Goal: Information Seeking & Learning: Learn about a topic

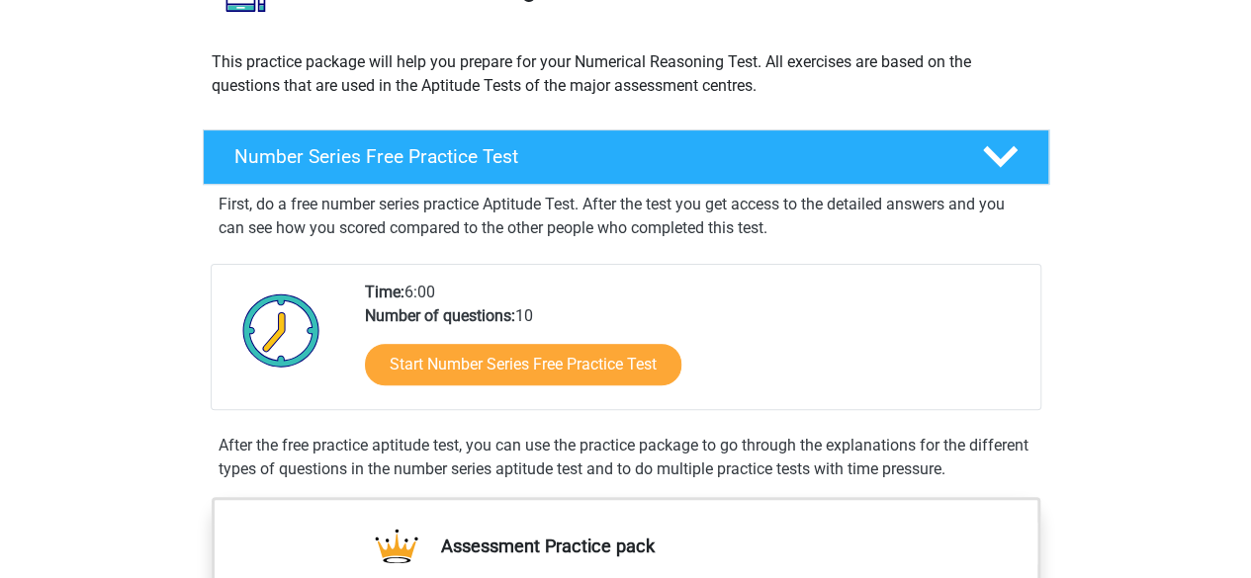
scroll to position [211, 0]
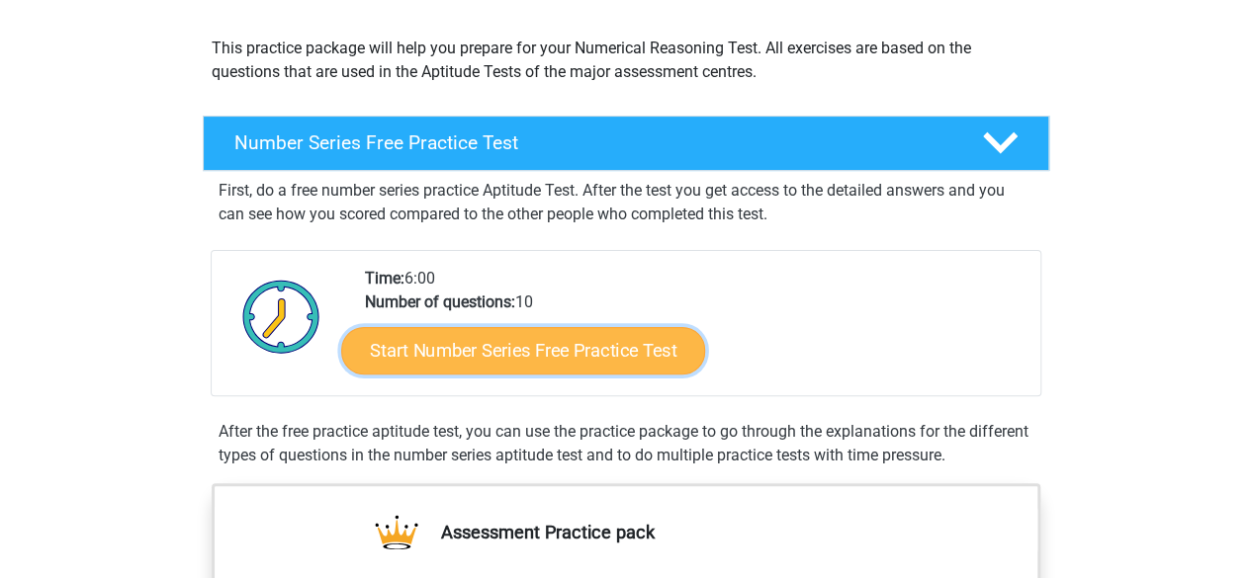
drag, startPoint x: 530, startPoint y: 338, endPoint x: 425, endPoint y: 343, distance: 104.9
click at [425, 343] on link "Start Number Series Free Practice Test" at bounding box center [523, 349] width 364 height 47
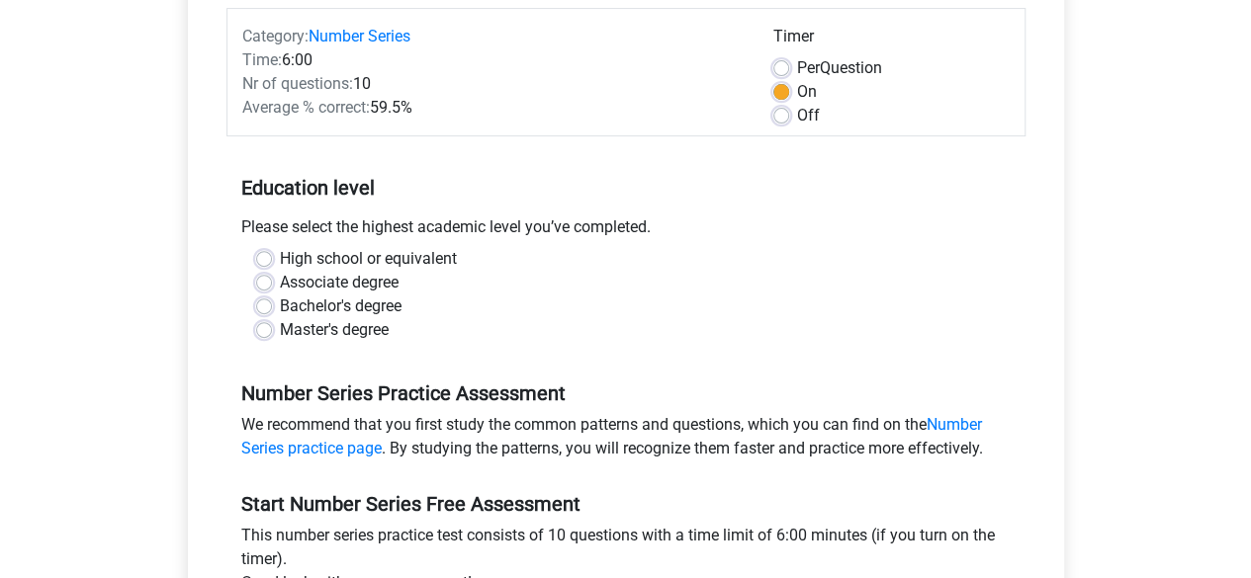
scroll to position [251, 0]
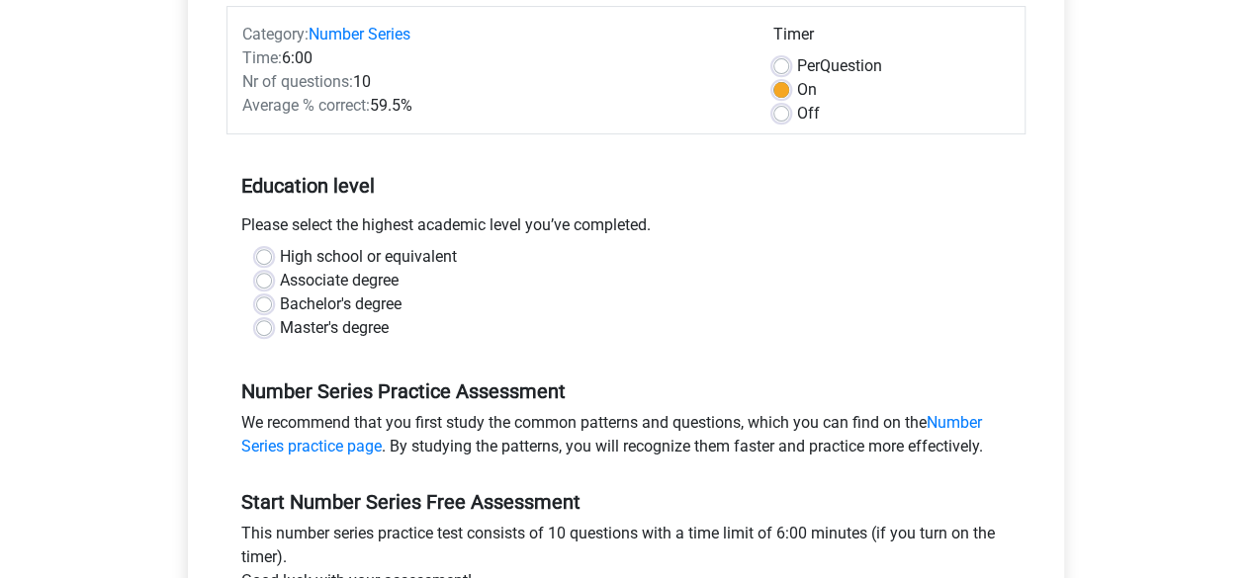
drag, startPoint x: 378, startPoint y: 274, endPoint x: 275, endPoint y: 274, distance: 102.8
click at [275, 274] on div "Associate degree" at bounding box center [626, 281] width 740 height 24
click at [280, 251] on label "High school or equivalent" at bounding box center [368, 257] width 177 height 24
click at [264, 251] on input "High school or equivalent" at bounding box center [264, 255] width 16 height 20
radio input "true"
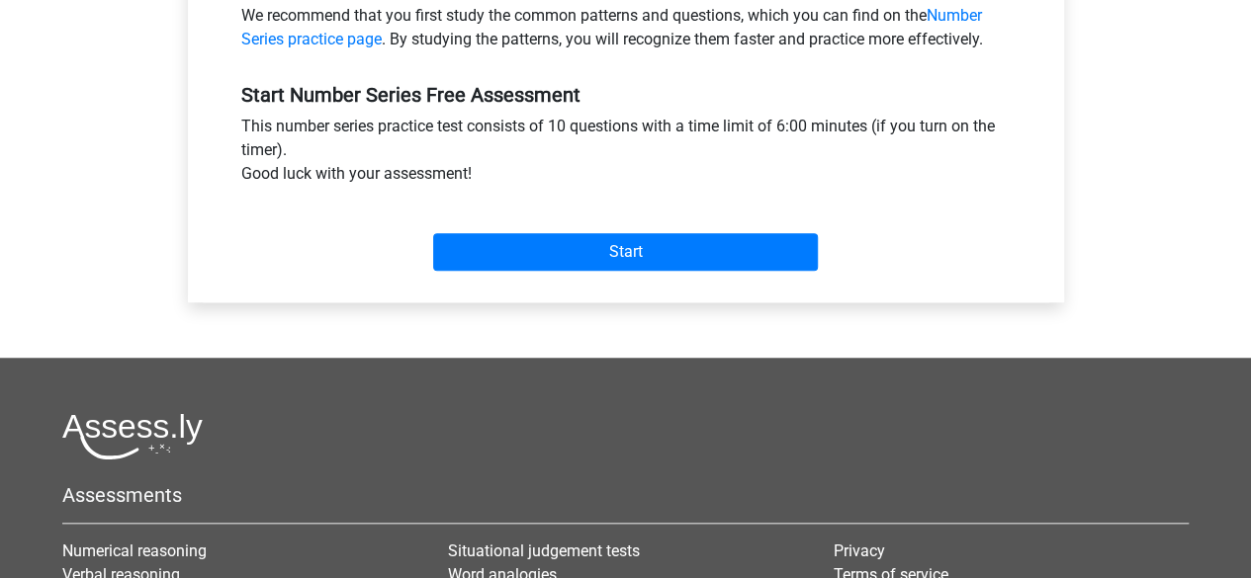
scroll to position [663, 0]
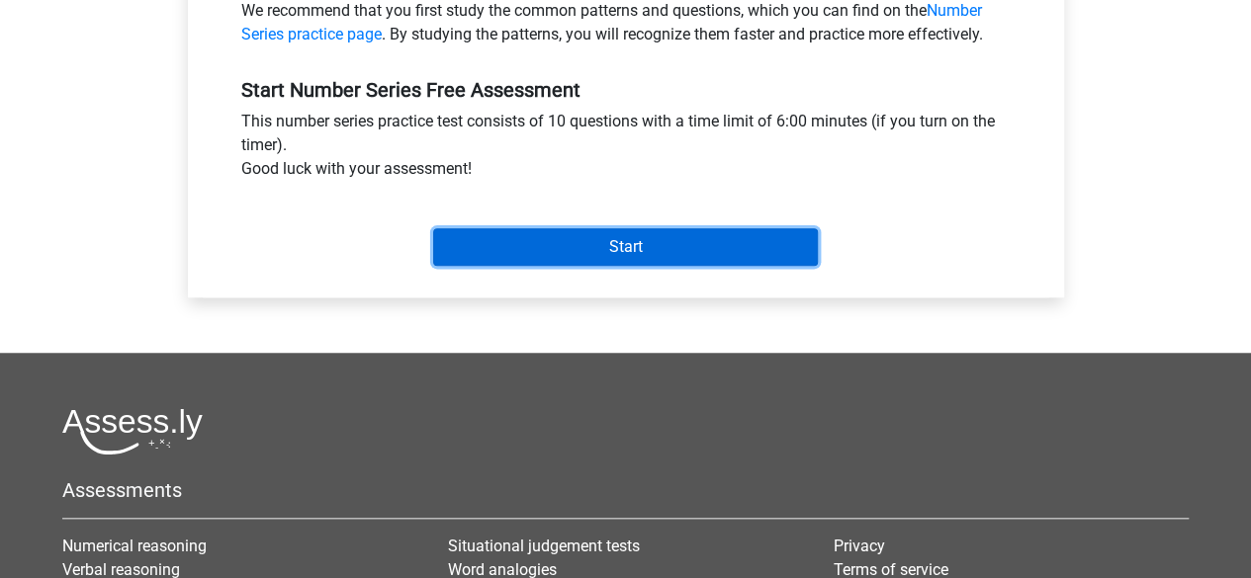
click at [611, 240] on input "Start" at bounding box center [625, 247] width 385 height 38
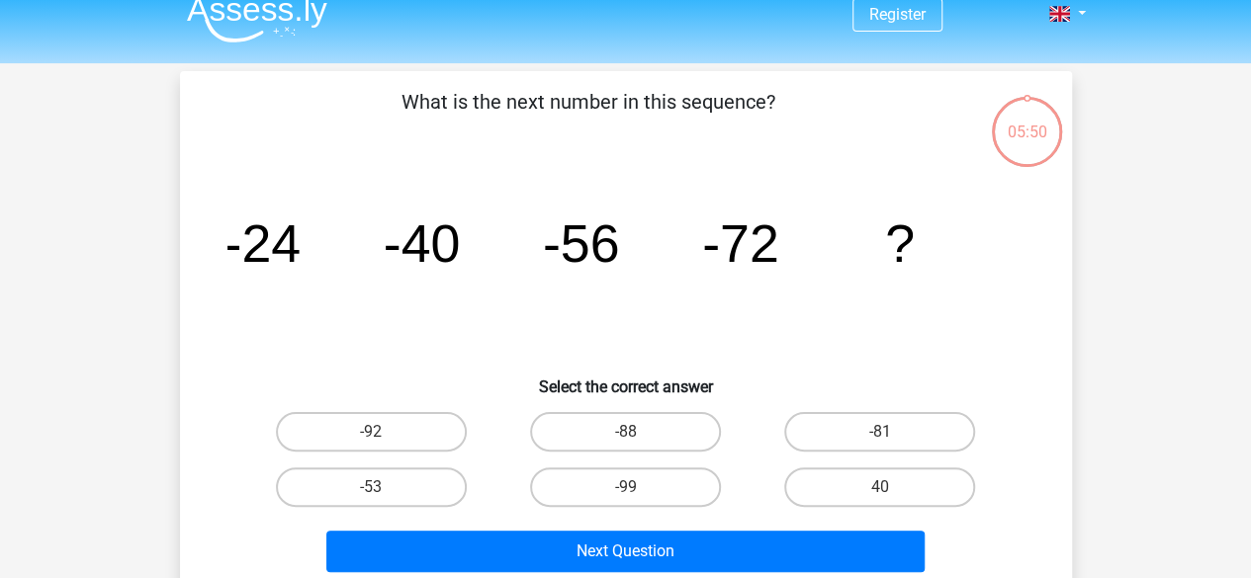
scroll to position [18, 0]
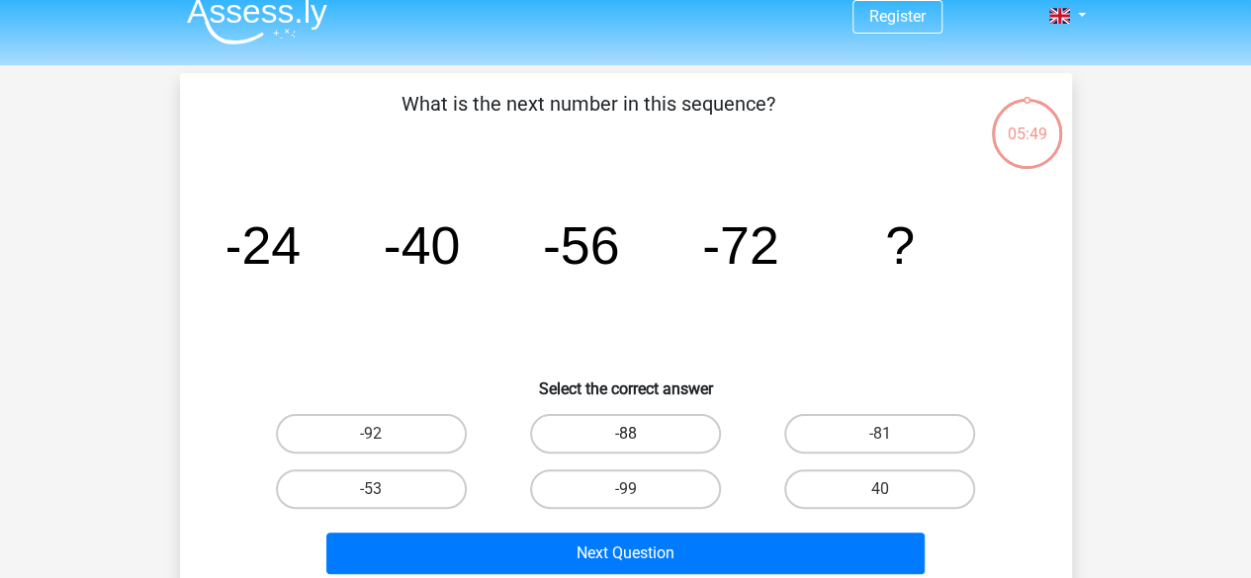
click at [698, 432] on label "-88" at bounding box center [625, 434] width 191 height 40
click at [638, 434] on input "-88" at bounding box center [631, 440] width 13 height 13
radio input "true"
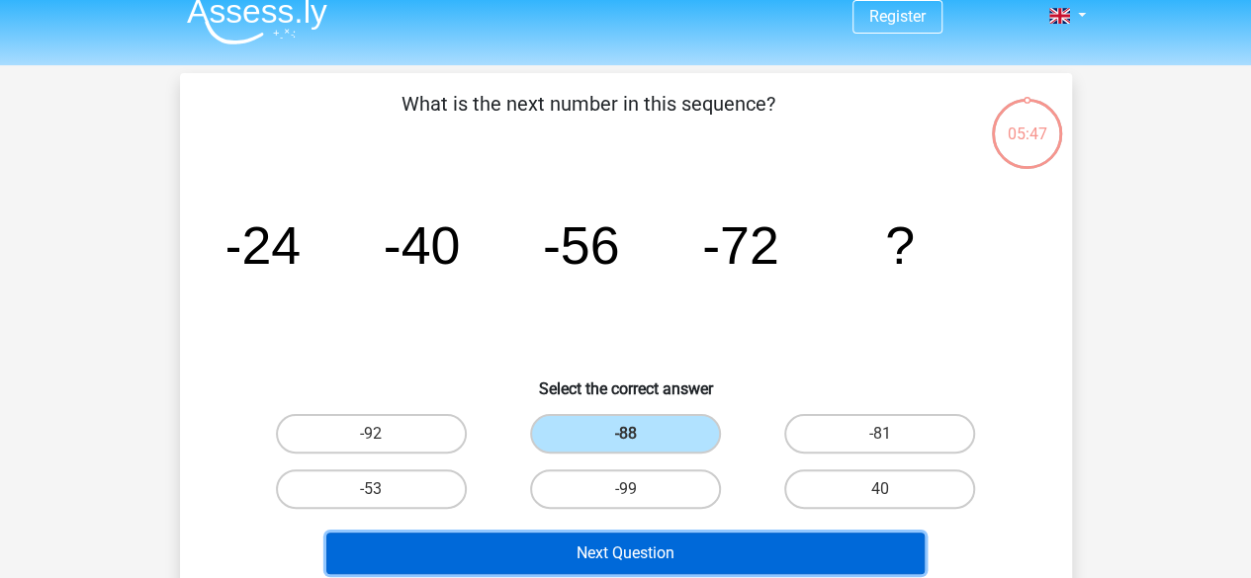
click at [716, 548] on button "Next Question" at bounding box center [625, 554] width 598 height 42
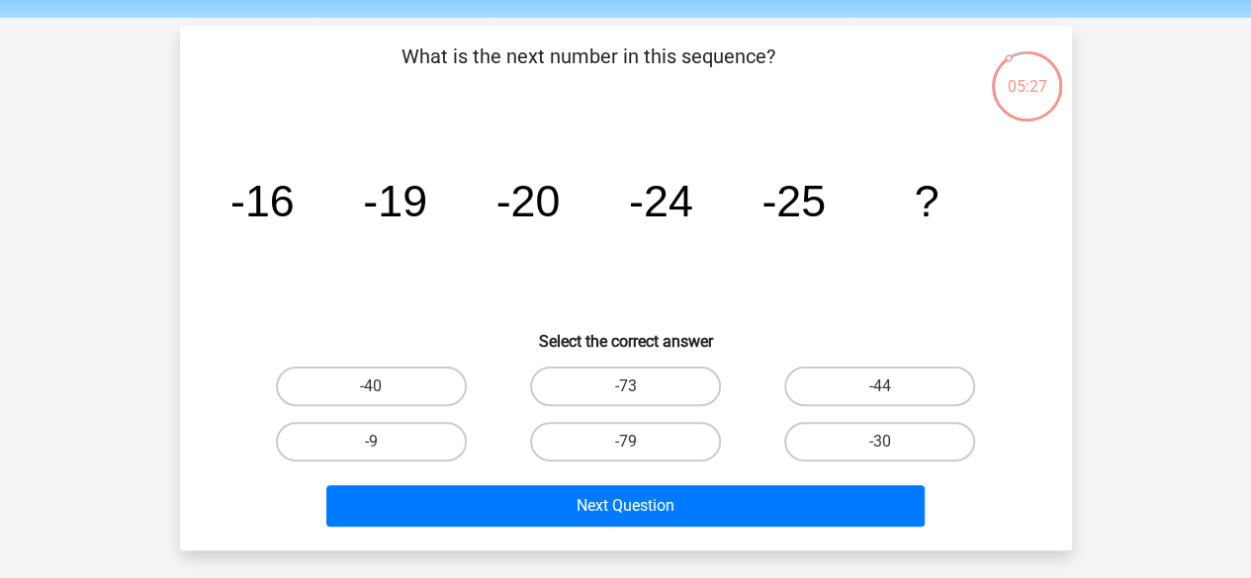
scroll to position [64, 0]
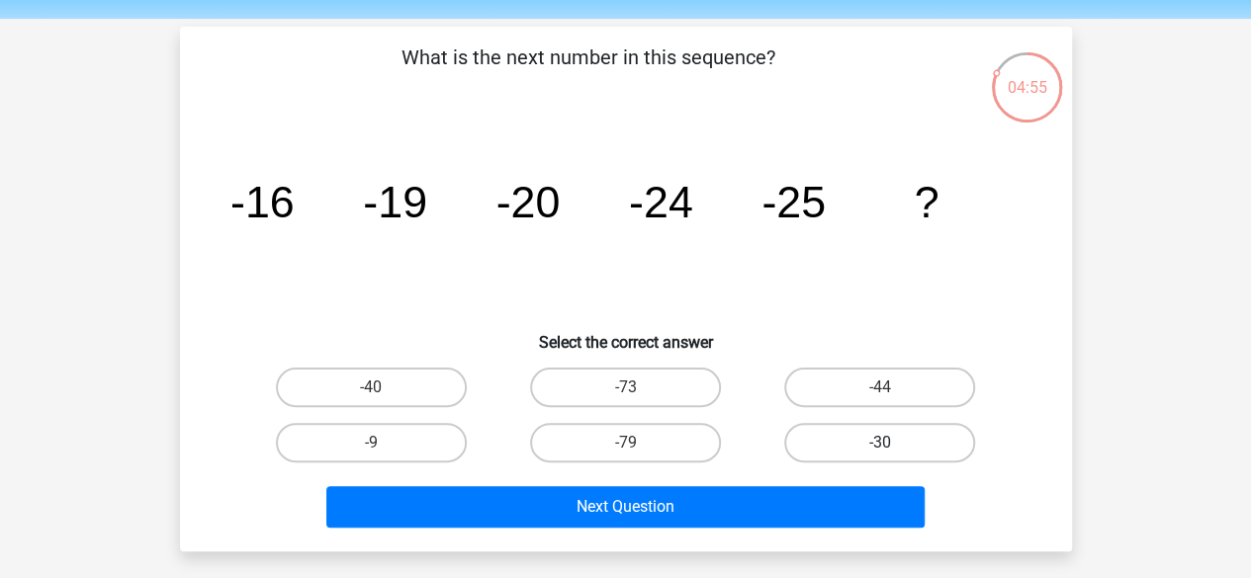
click at [845, 444] on label "-30" at bounding box center [879, 443] width 191 height 40
click at [880, 444] on input "-30" at bounding box center [886, 449] width 13 height 13
radio input "true"
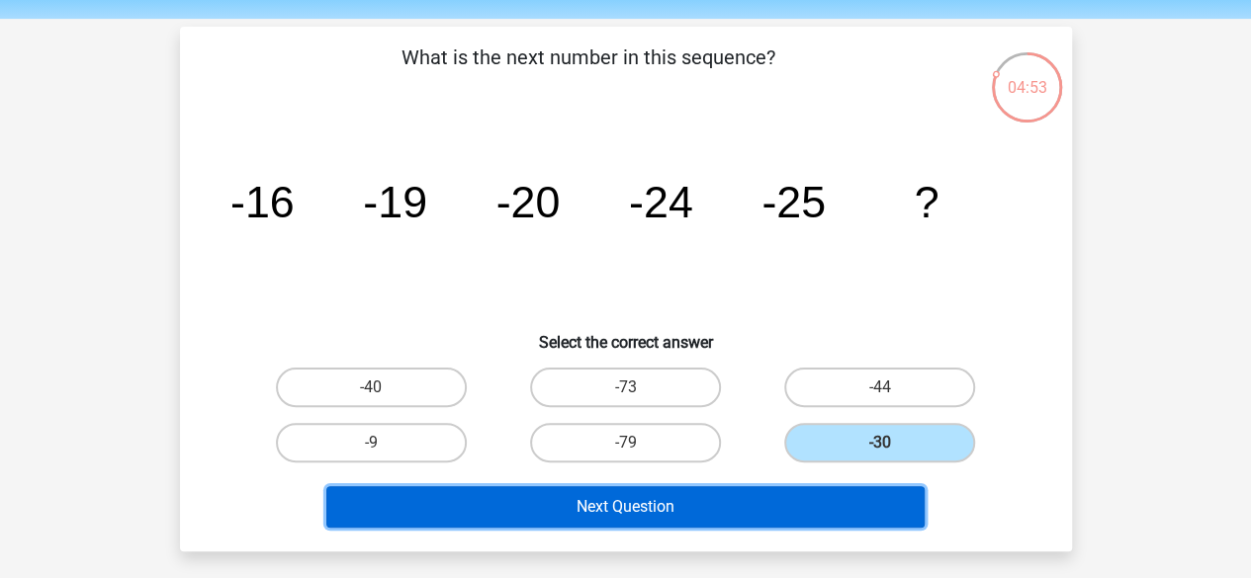
click at [753, 506] on button "Next Question" at bounding box center [625, 507] width 598 height 42
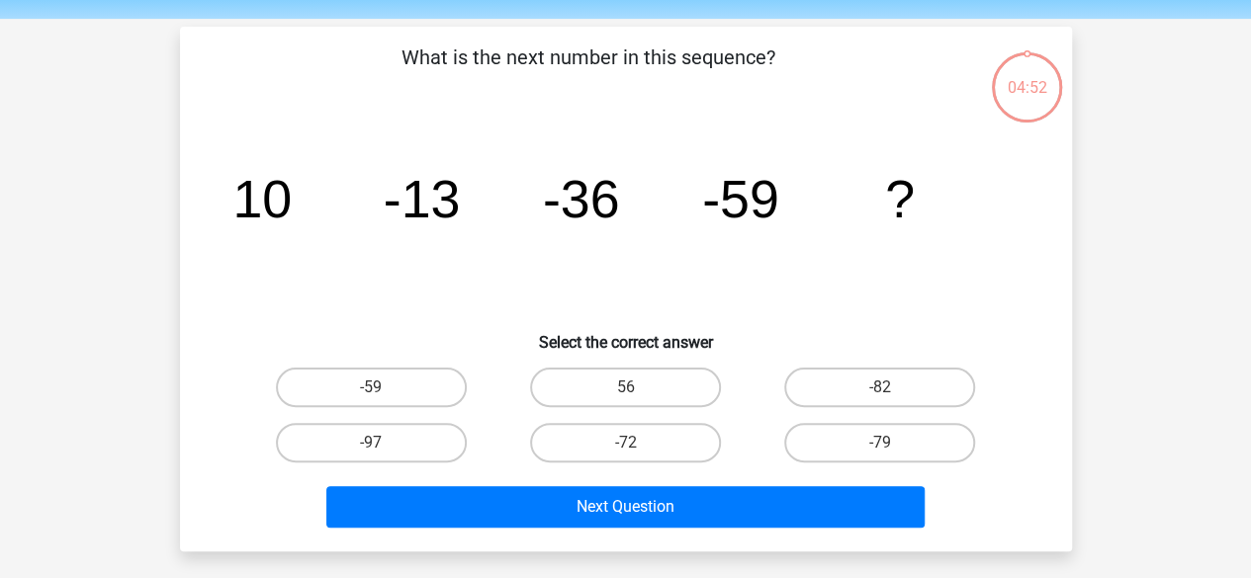
scroll to position [91, 0]
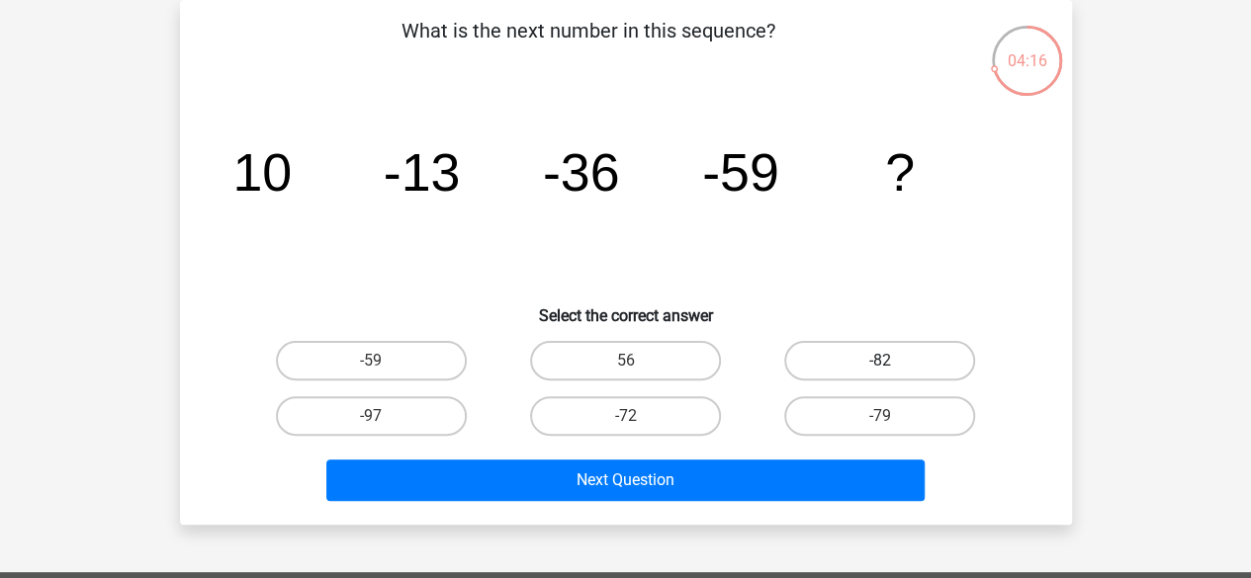
click at [882, 358] on label "-82" at bounding box center [879, 361] width 191 height 40
click at [882, 361] on input "-82" at bounding box center [886, 367] width 13 height 13
radio input "true"
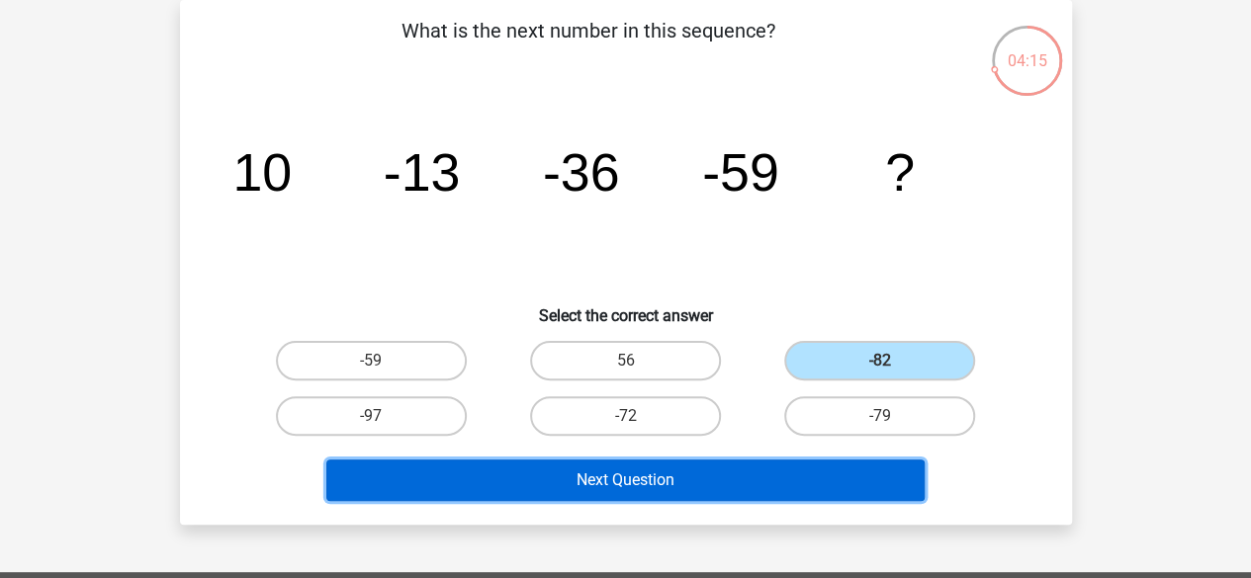
click at [647, 477] on button "Next Question" at bounding box center [625, 481] width 598 height 42
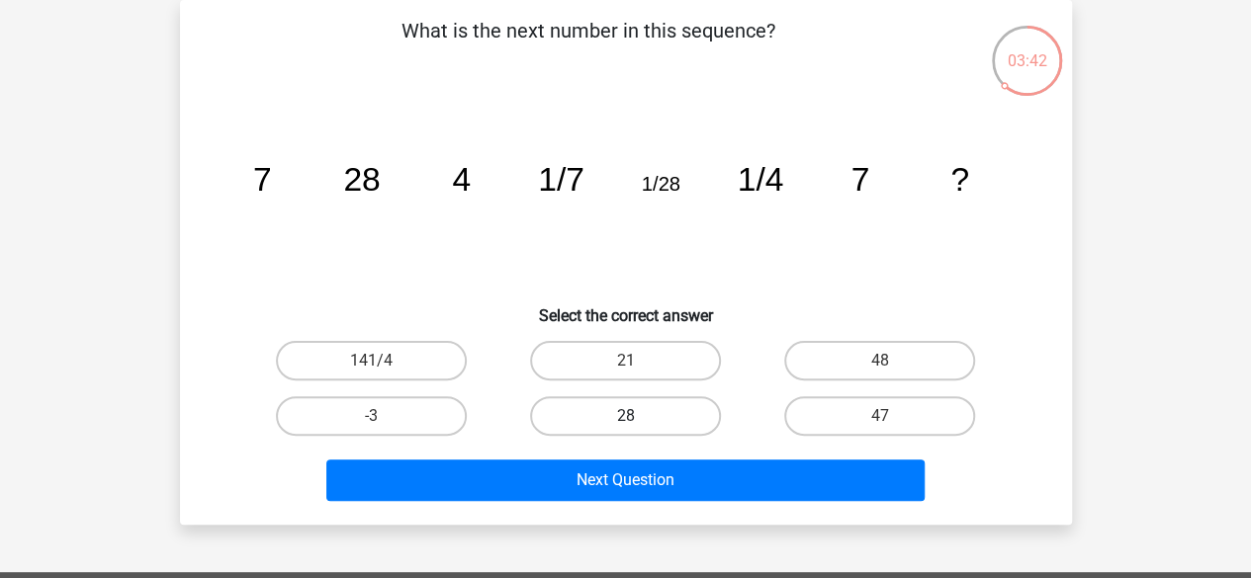
click at [583, 425] on label "28" at bounding box center [625, 416] width 191 height 40
click at [625, 425] on input "28" at bounding box center [631, 422] width 13 height 13
radio input "true"
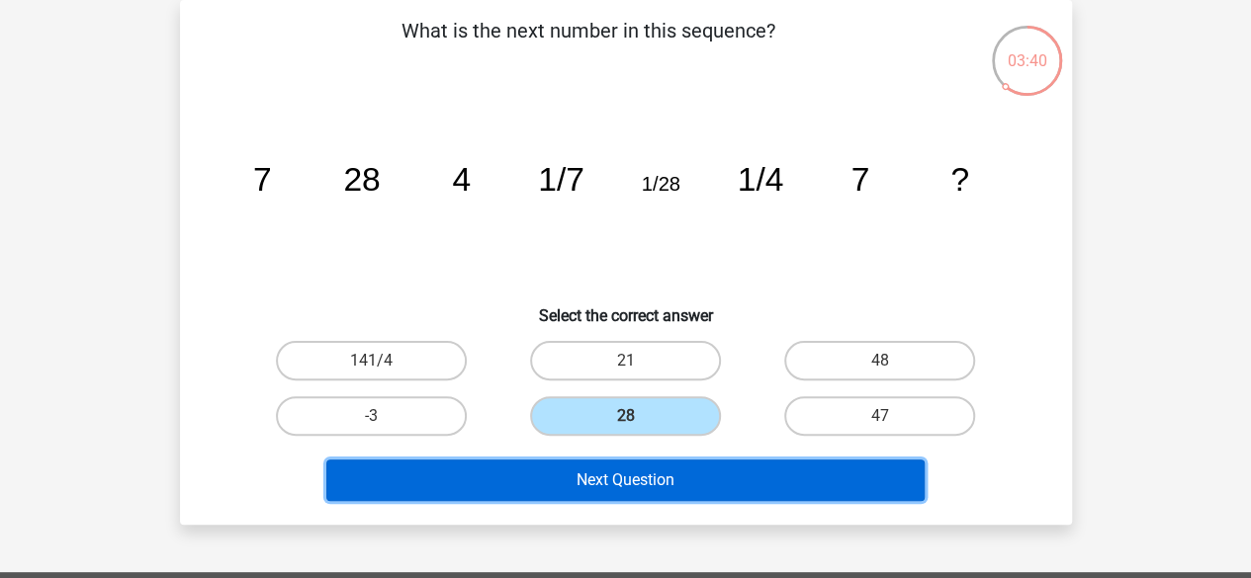
click at [663, 478] on button "Next Question" at bounding box center [625, 481] width 598 height 42
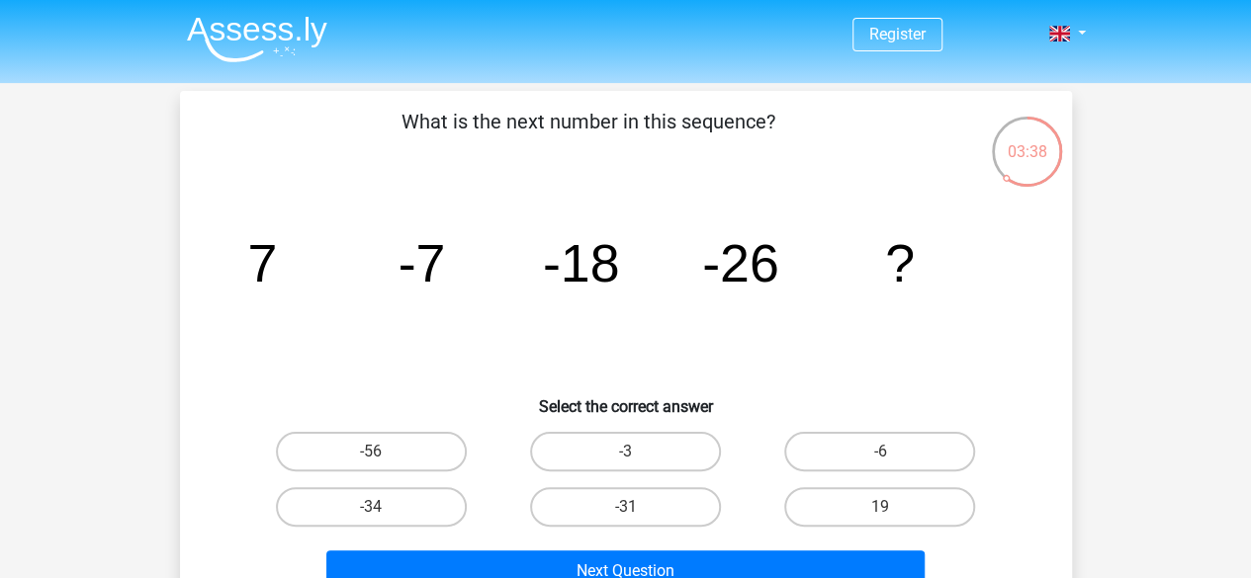
scroll to position [45, 0]
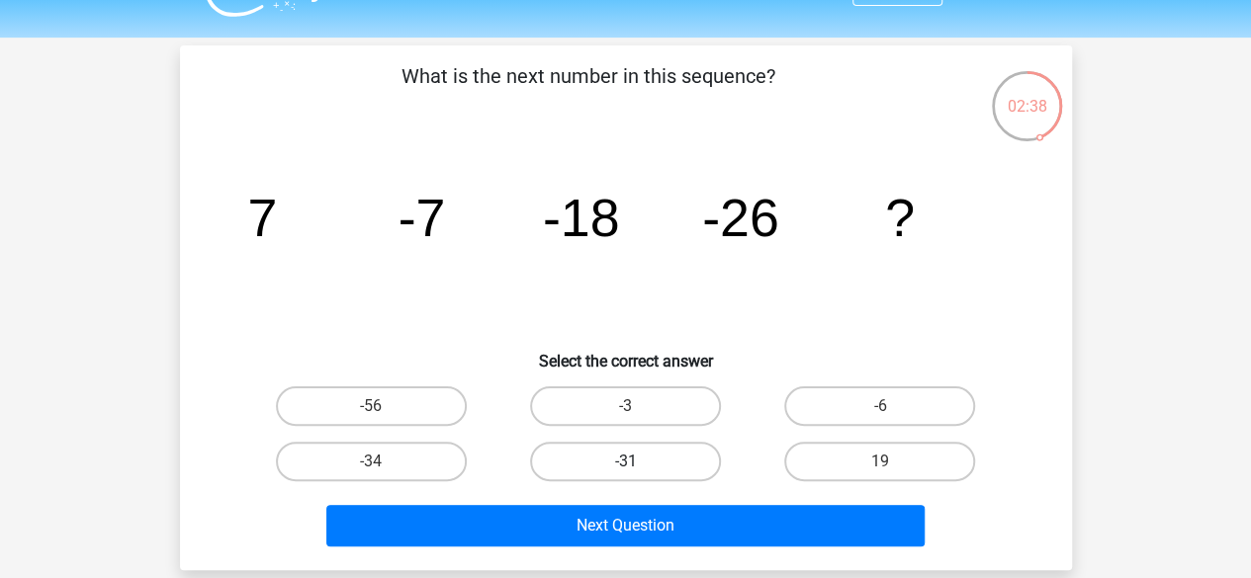
click at [652, 467] on label "-31" at bounding box center [625, 462] width 191 height 40
click at [638, 467] on input "-31" at bounding box center [631, 468] width 13 height 13
radio input "true"
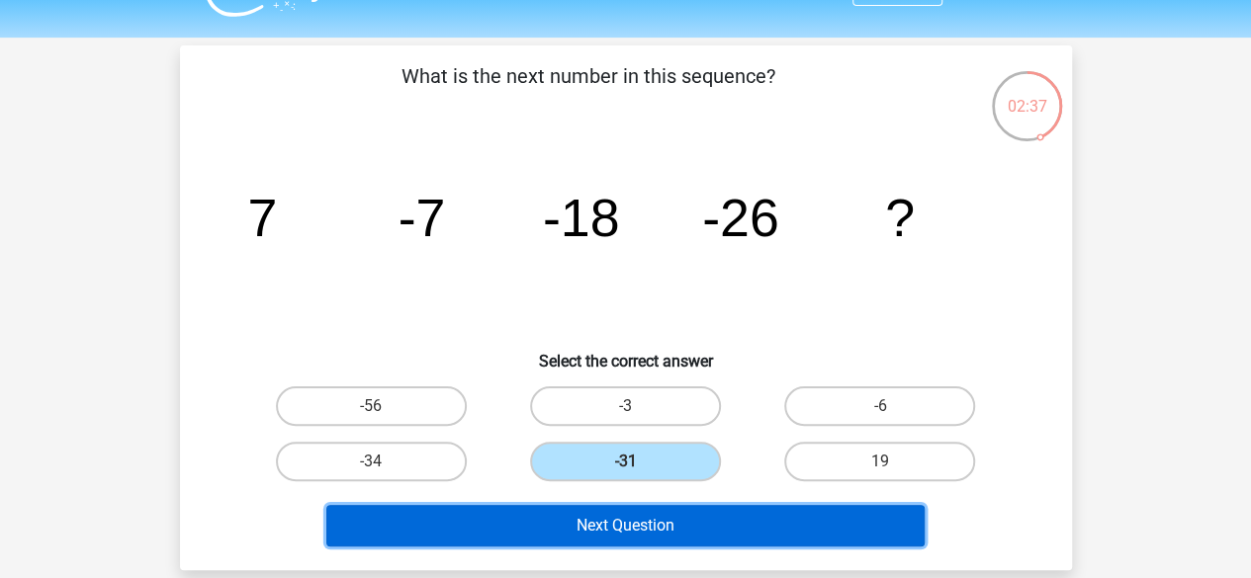
click at [666, 523] on button "Next Question" at bounding box center [625, 526] width 598 height 42
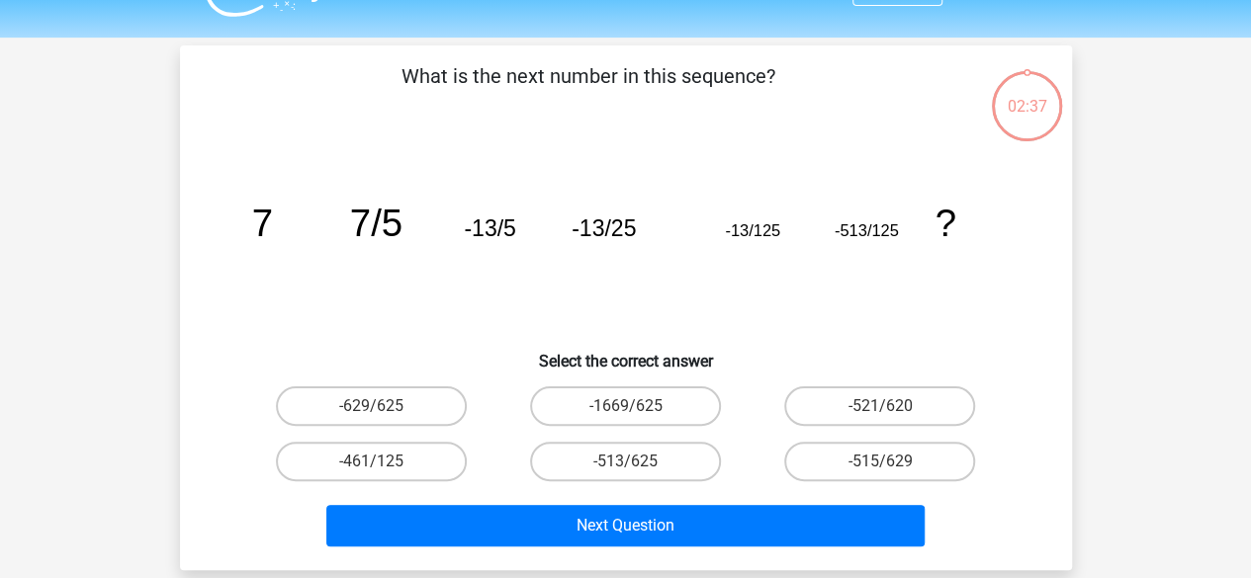
scroll to position [91, 0]
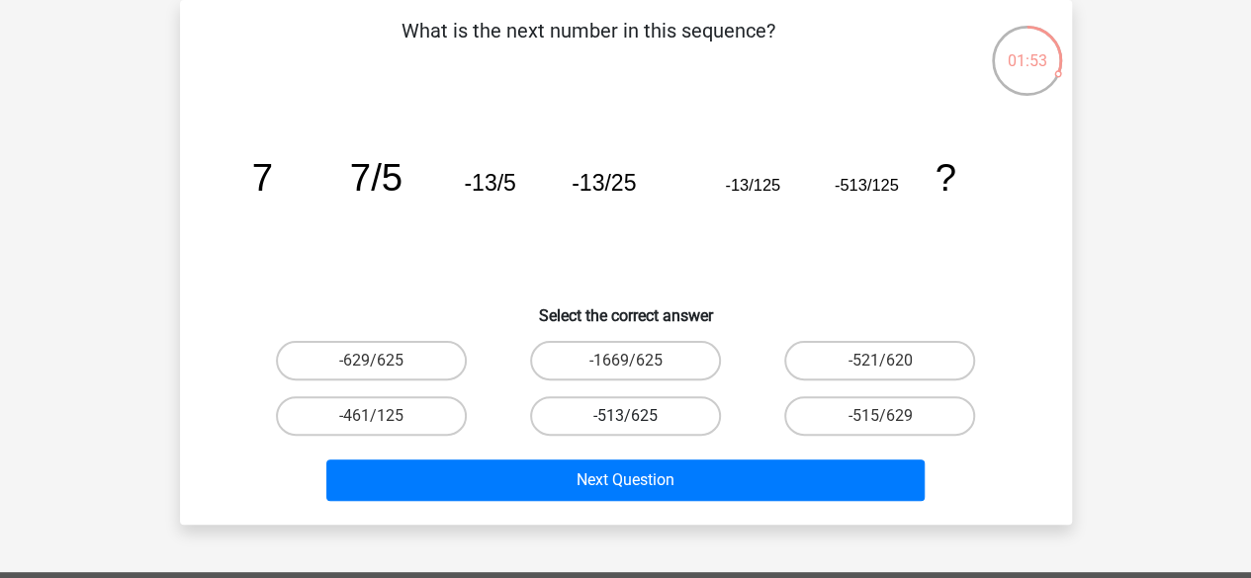
click at [633, 414] on label "-513/625" at bounding box center [625, 416] width 191 height 40
click at [633, 416] on input "-513/625" at bounding box center [631, 422] width 13 height 13
radio input "true"
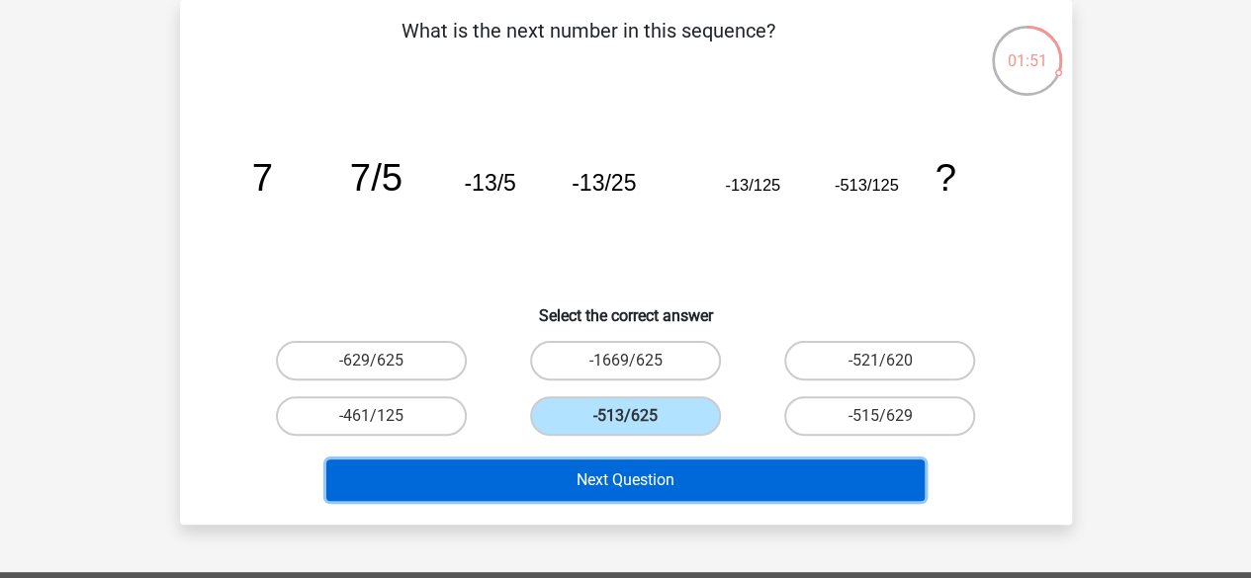
click at [635, 473] on button "Next Question" at bounding box center [625, 481] width 598 height 42
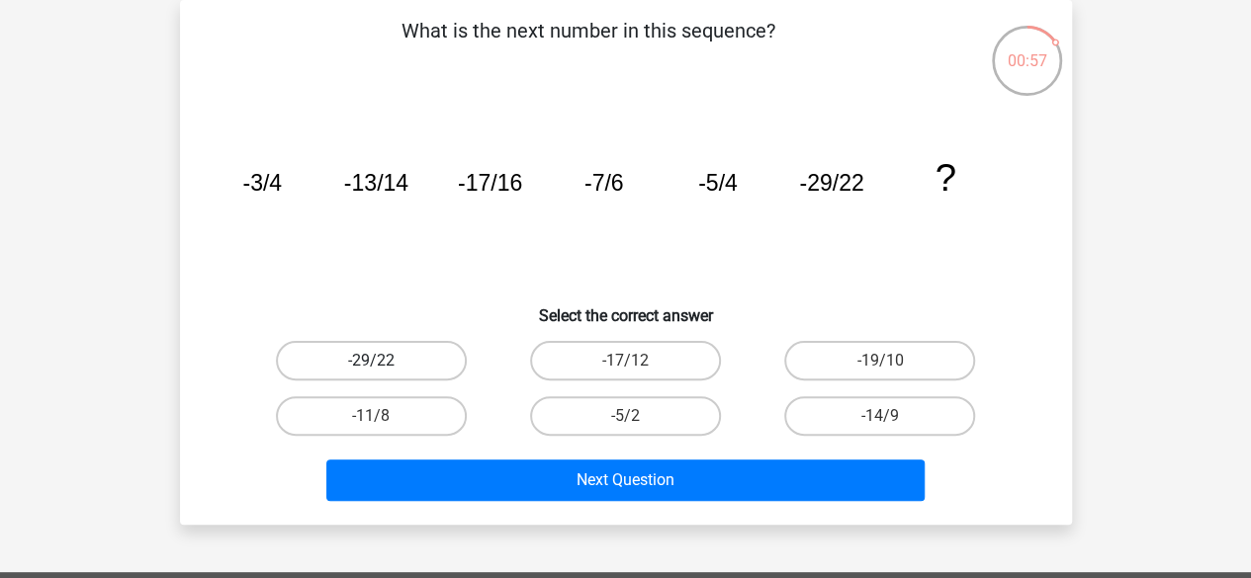
click at [376, 352] on label "-29/22" at bounding box center [371, 361] width 191 height 40
click at [376, 361] on input "-29/22" at bounding box center [377, 367] width 13 height 13
radio input "true"
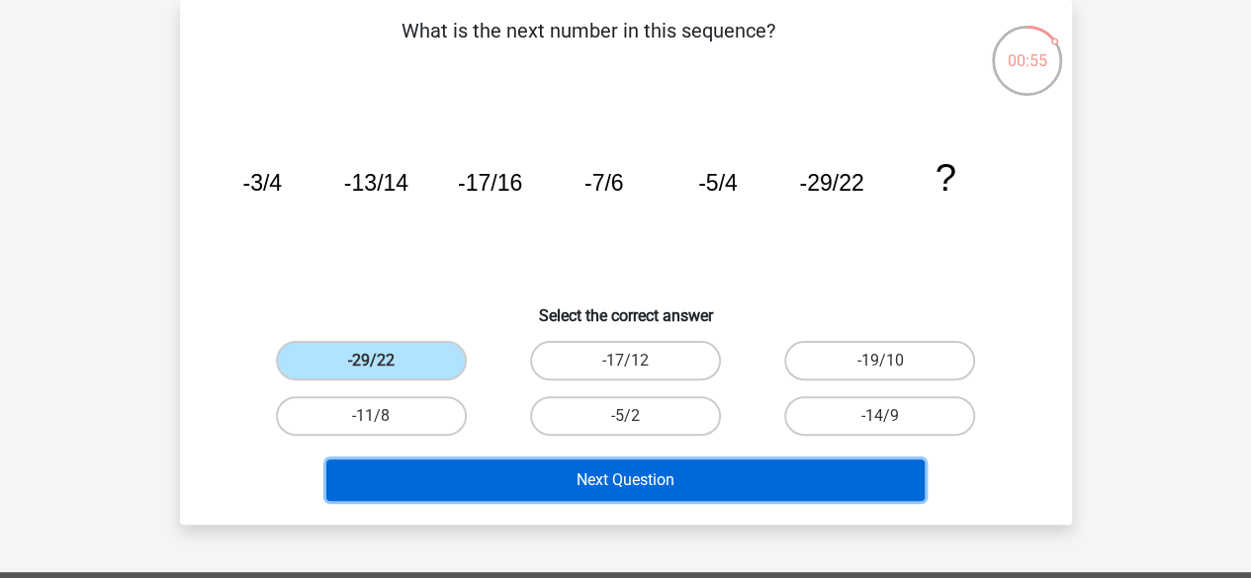
click at [552, 468] on button "Next Question" at bounding box center [625, 481] width 598 height 42
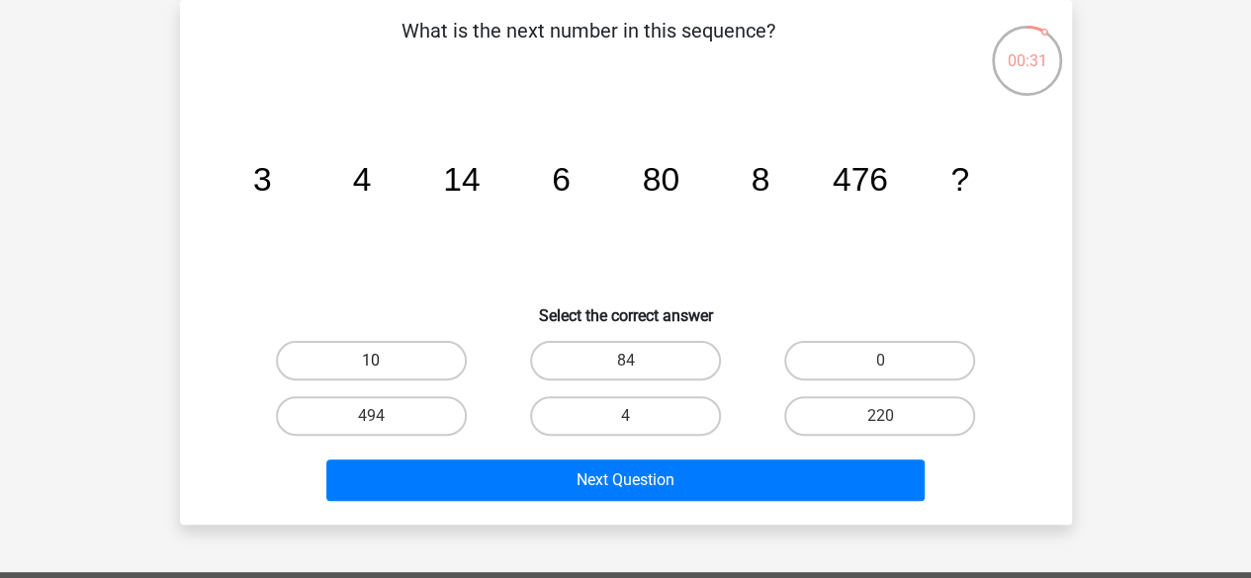
click at [433, 357] on label "10" at bounding box center [371, 361] width 191 height 40
click at [384, 361] on input "10" at bounding box center [377, 367] width 13 height 13
radio input "true"
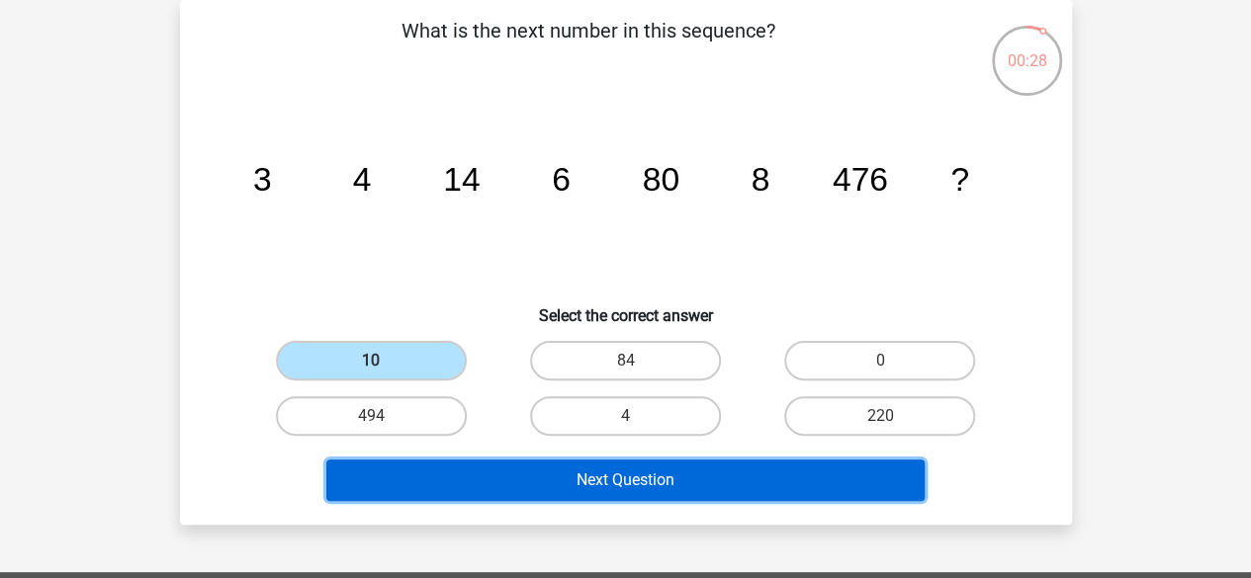
click at [623, 479] on button "Next Question" at bounding box center [625, 481] width 598 height 42
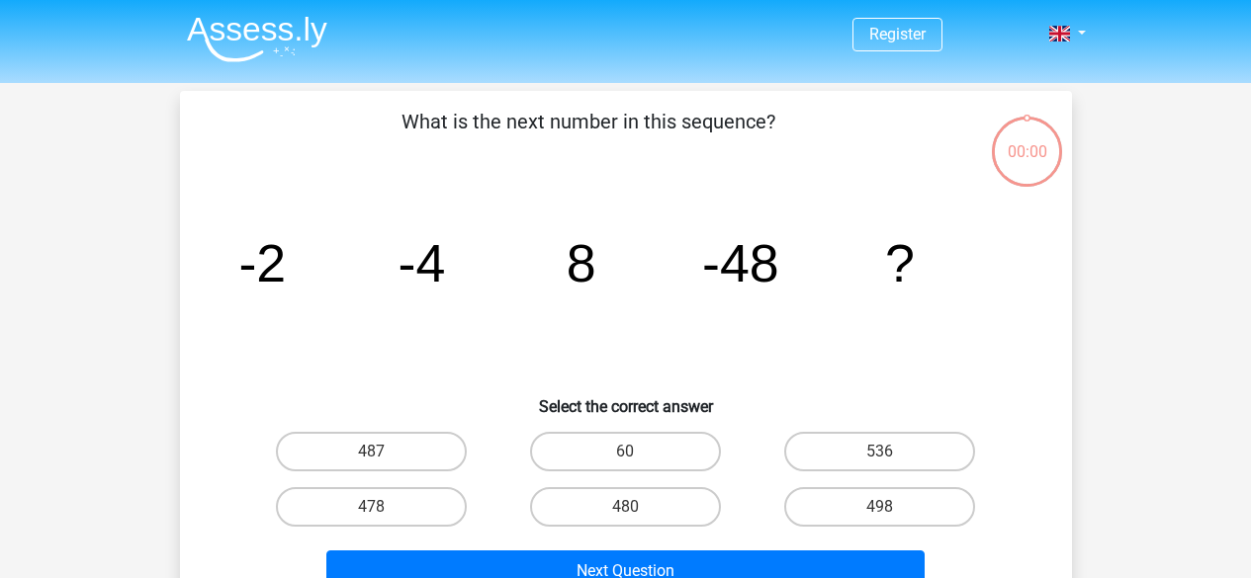
scroll to position [91, 0]
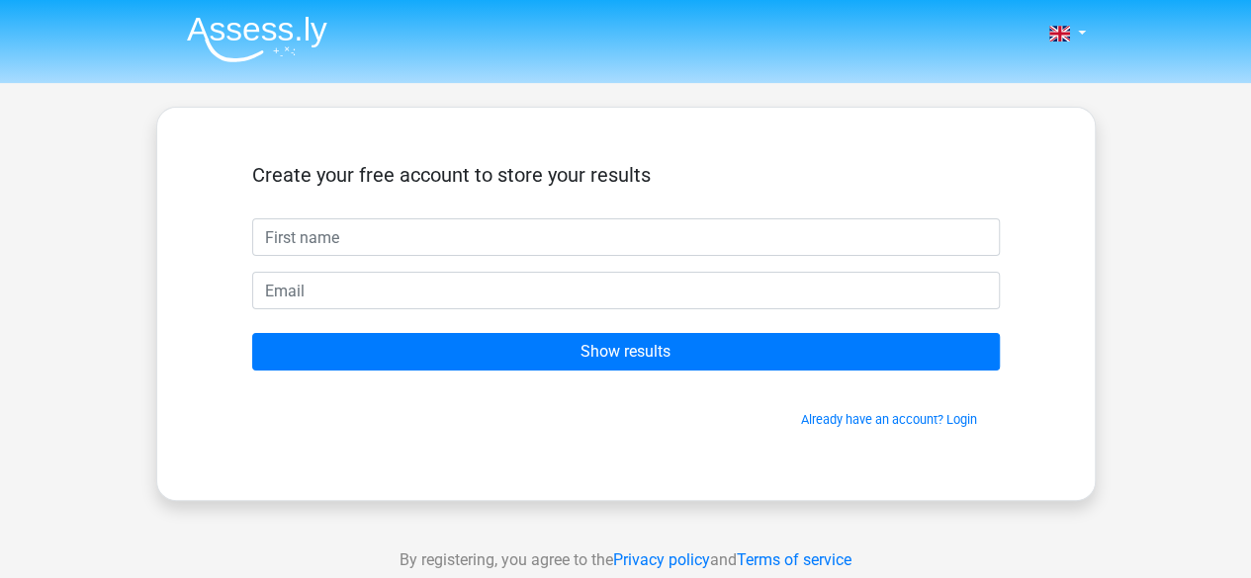
click at [433, 247] on input "text" at bounding box center [626, 238] width 748 height 38
type input "Sham"
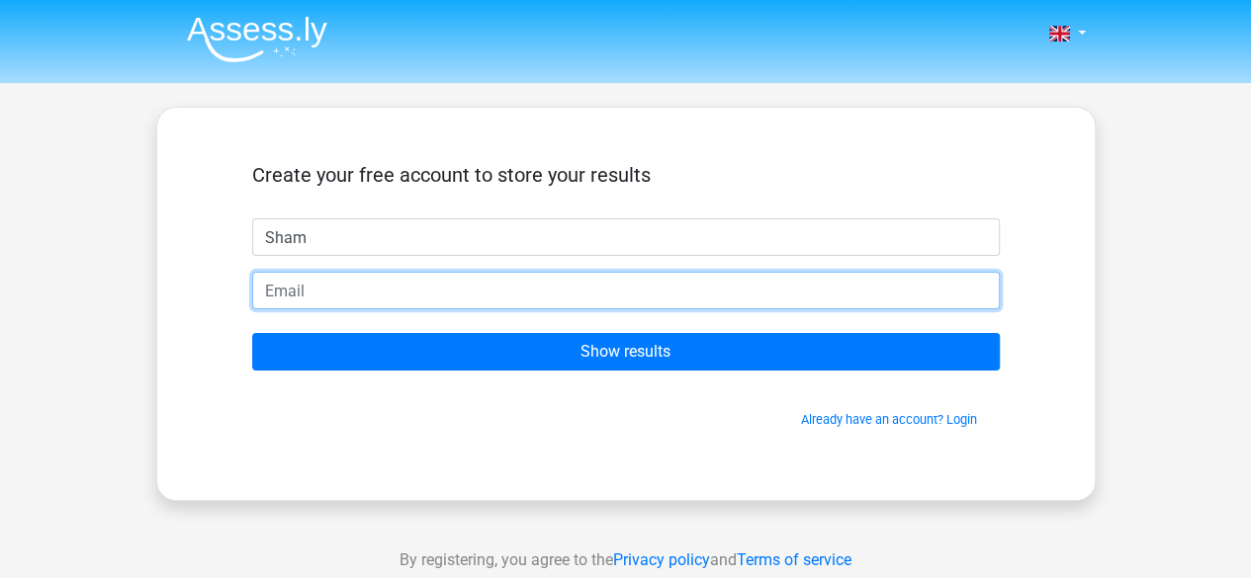
click at [461, 289] on input "email" at bounding box center [626, 291] width 748 height 38
type input "[EMAIL_ADDRESS][DOMAIN_NAME]"
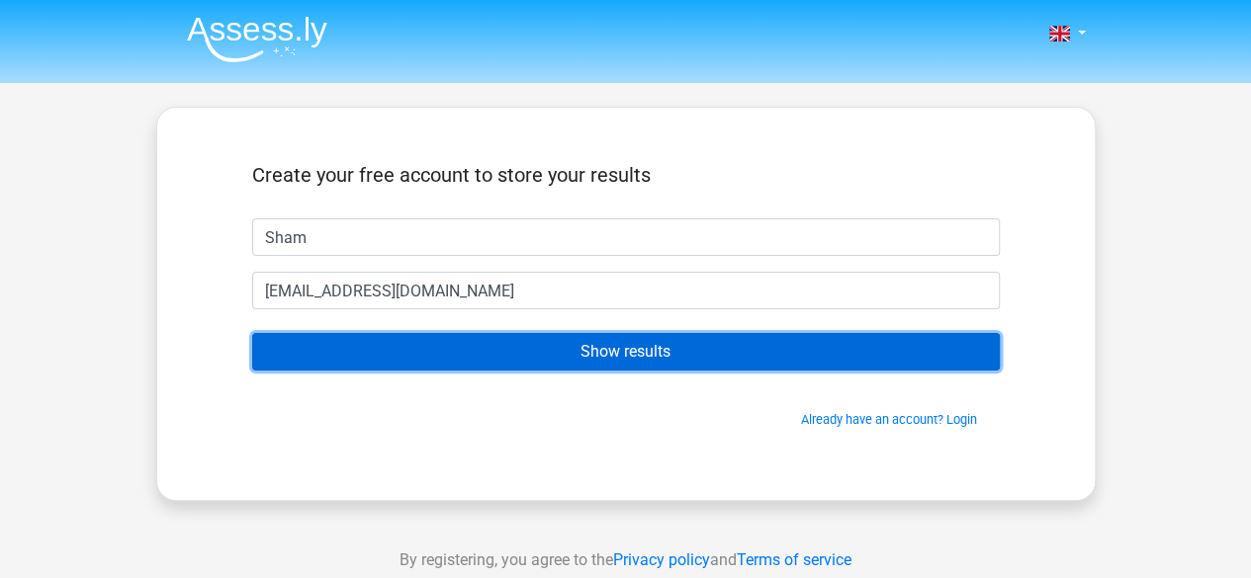
click at [500, 345] on input "Show results" at bounding box center [626, 352] width 748 height 38
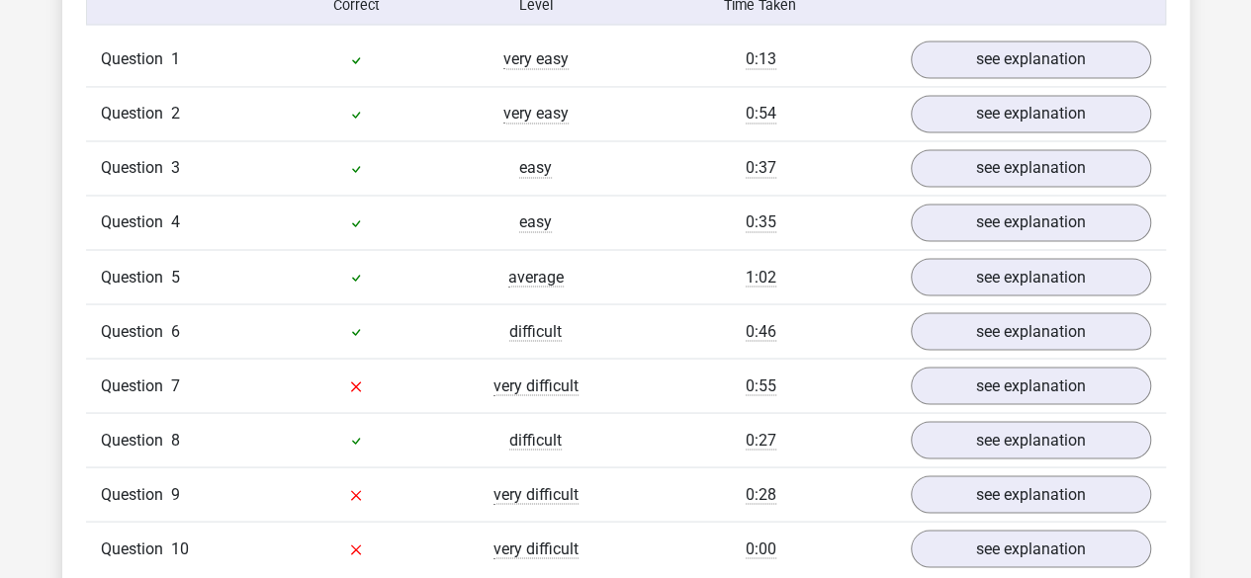
scroll to position [1630, 0]
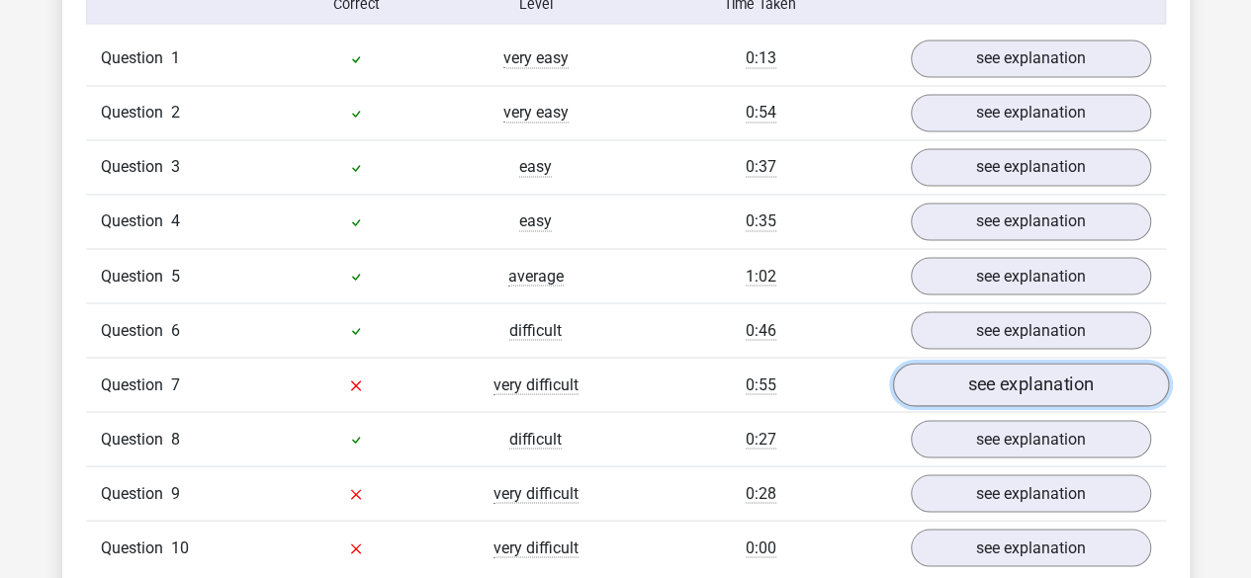
drag, startPoint x: 998, startPoint y: 378, endPoint x: 928, endPoint y: 374, distance: 69.3
click at [928, 374] on link "see explanation" at bounding box center [1030, 386] width 276 height 44
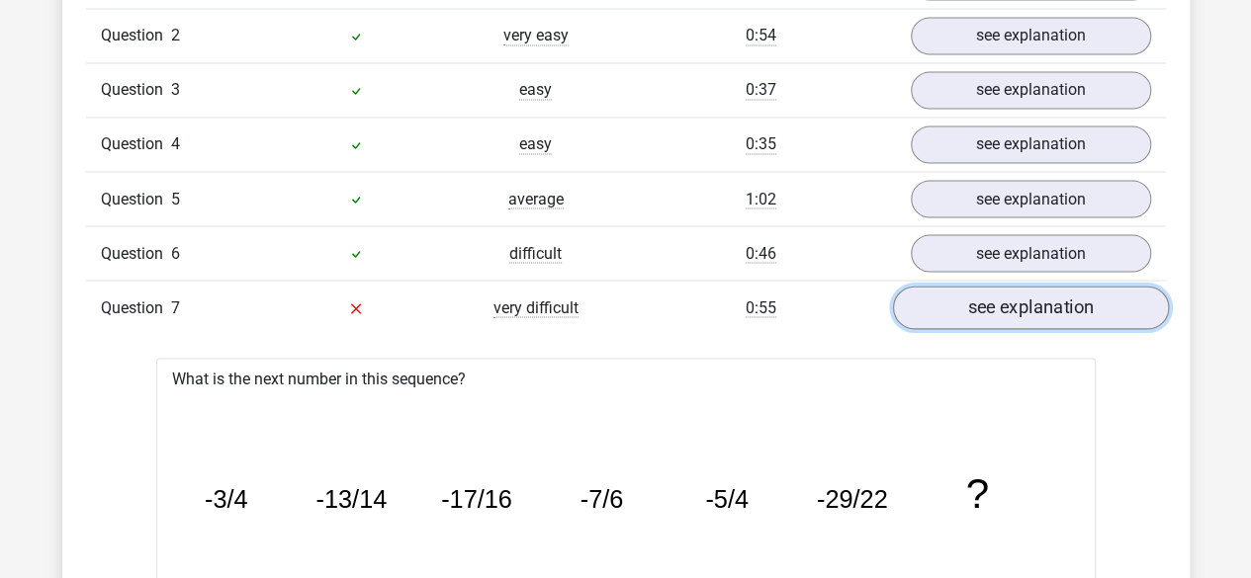
scroll to position [1707, 0]
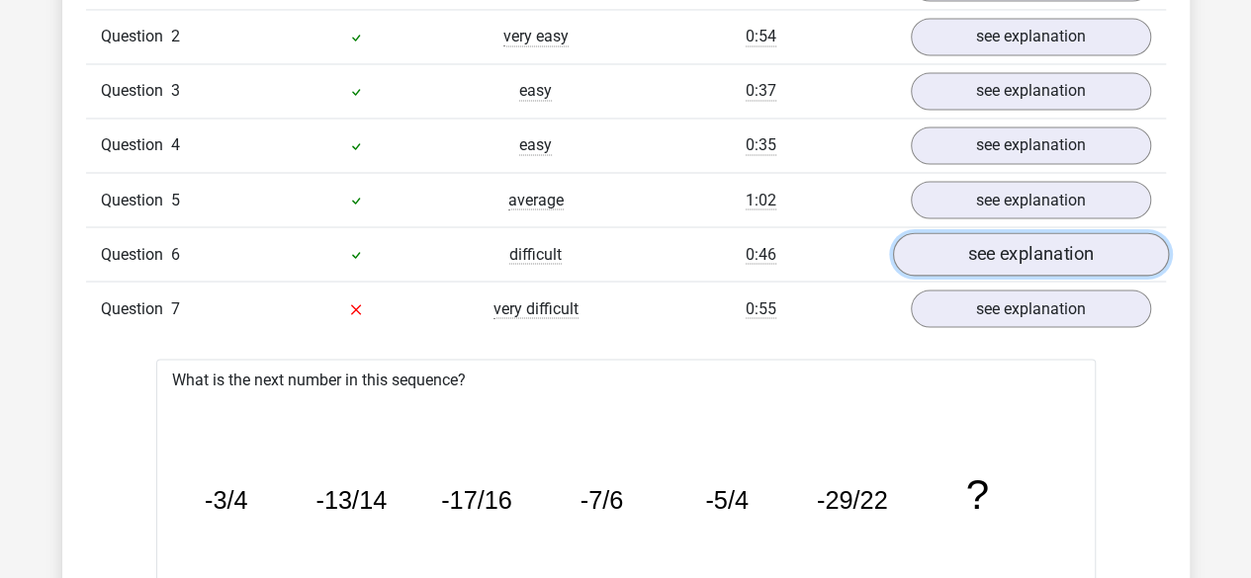
click at [975, 261] on link "see explanation" at bounding box center [1030, 255] width 276 height 44
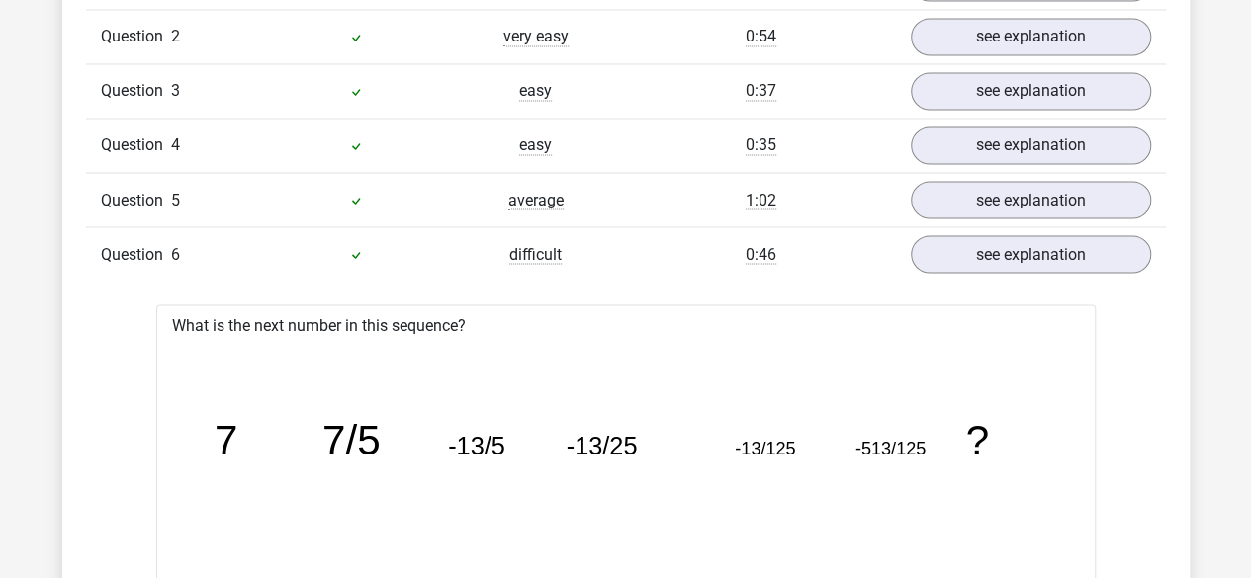
click at [988, 214] on div "Question 5 average 1:02 see explanation" at bounding box center [626, 199] width 1080 height 54
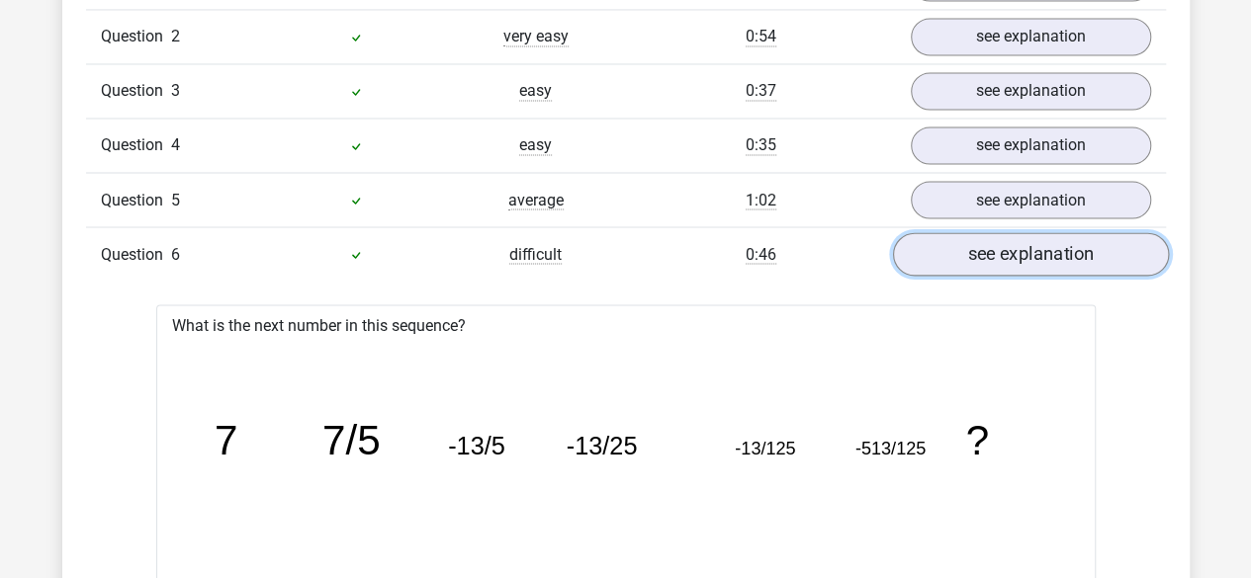
click at [987, 244] on link "see explanation" at bounding box center [1030, 255] width 276 height 44
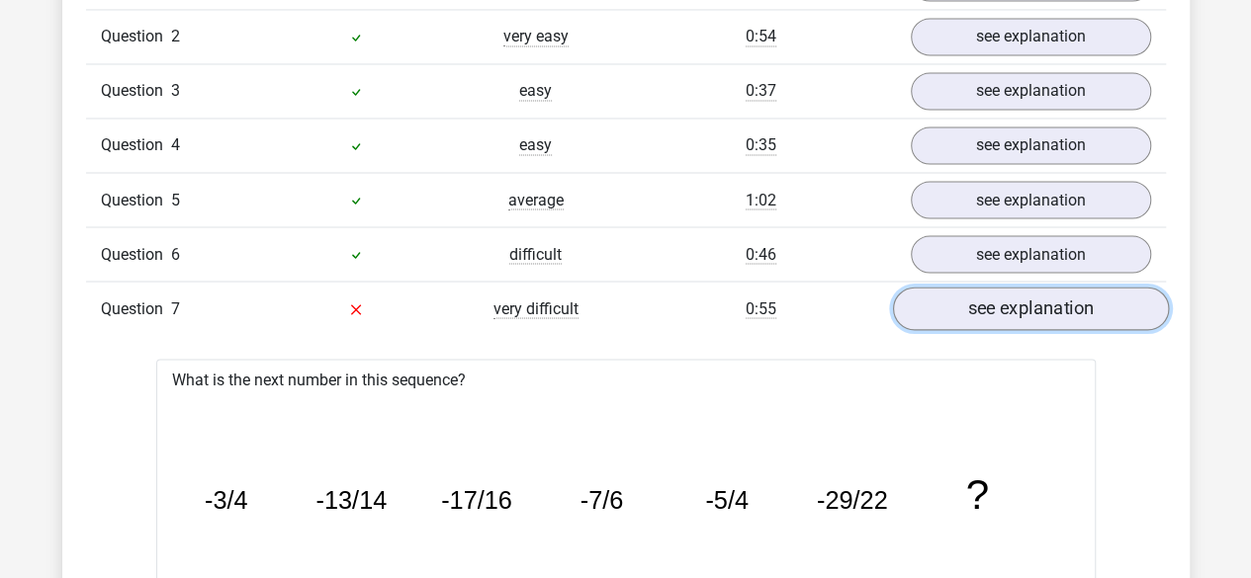
click at [985, 302] on link "see explanation" at bounding box center [1030, 310] width 276 height 44
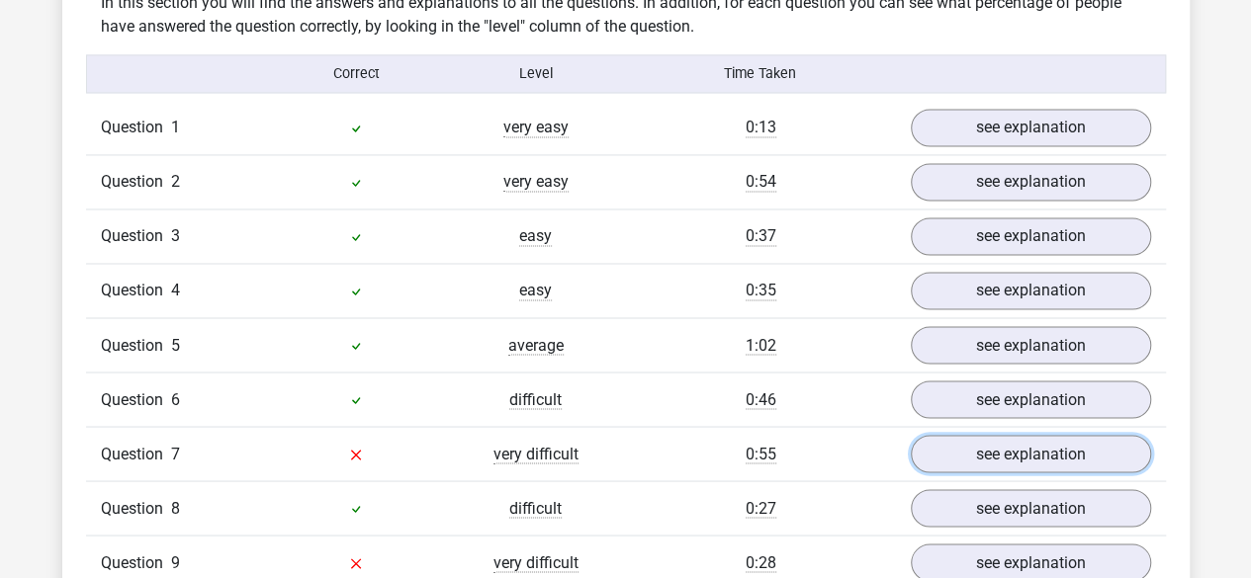
scroll to position [1560, 0]
